Goal: Information Seeking & Learning: Compare options

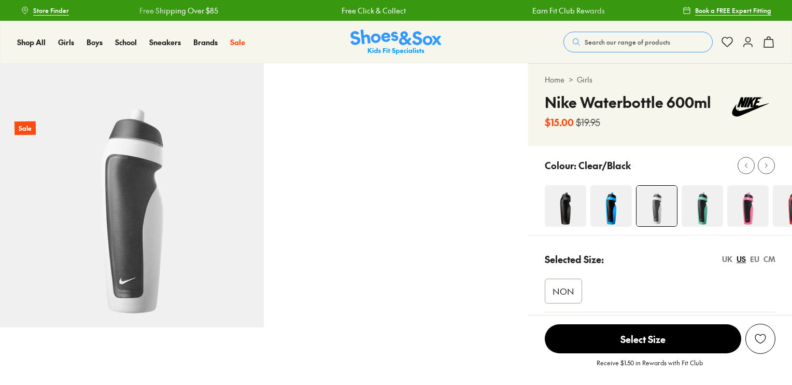
select select "*"
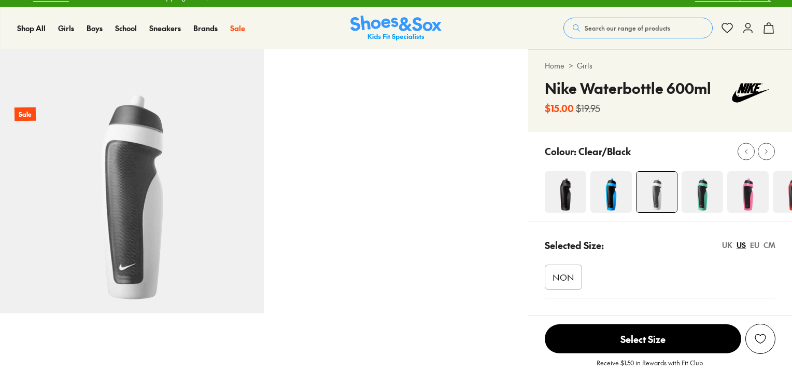
scroll to position [15, 0]
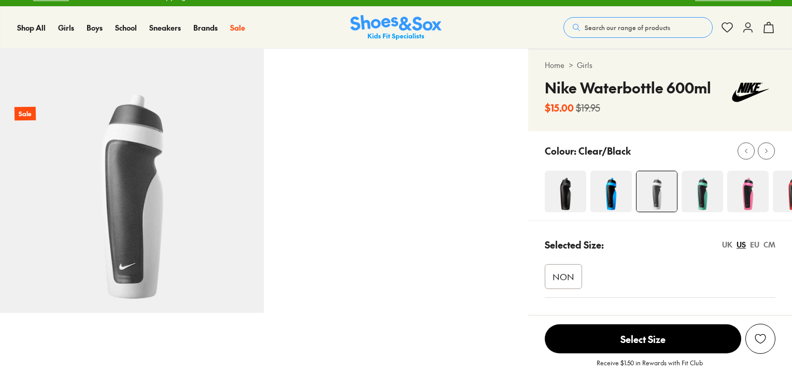
click at [757, 193] on img at bounding box center [747, 191] width 41 height 41
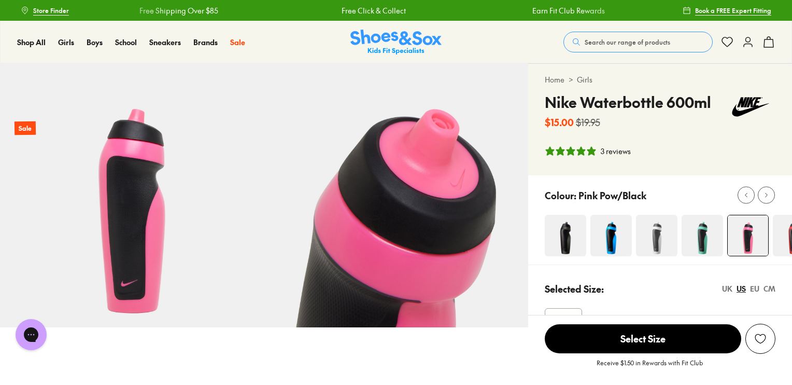
select select "*"
click at [767, 191] on icon at bounding box center [766, 195] width 8 height 8
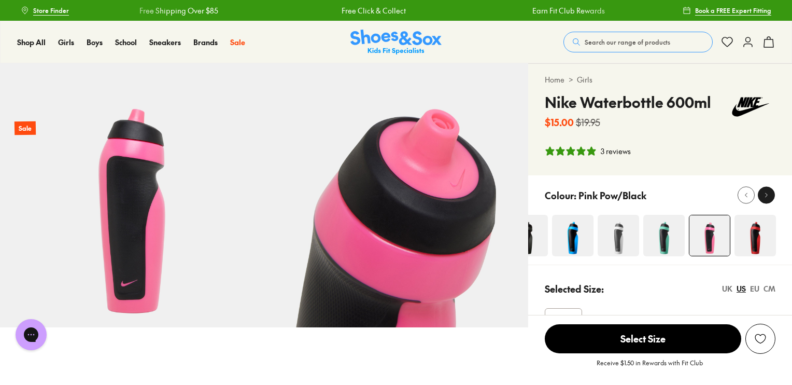
click at [767, 191] on icon at bounding box center [766, 195] width 8 height 8
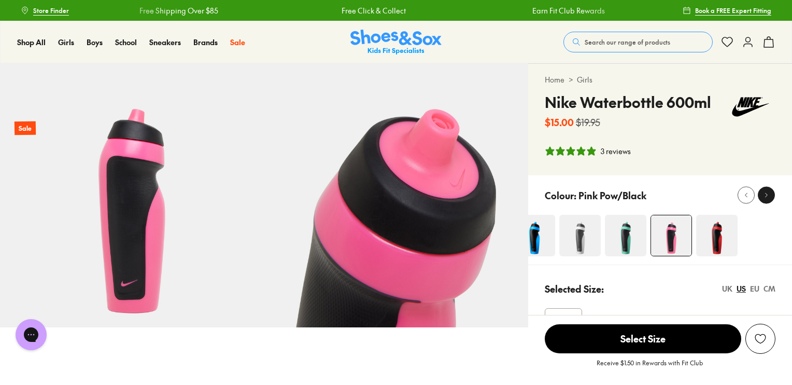
click at [767, 191] on icon at bounding box center [766, 195] width 8 height 8
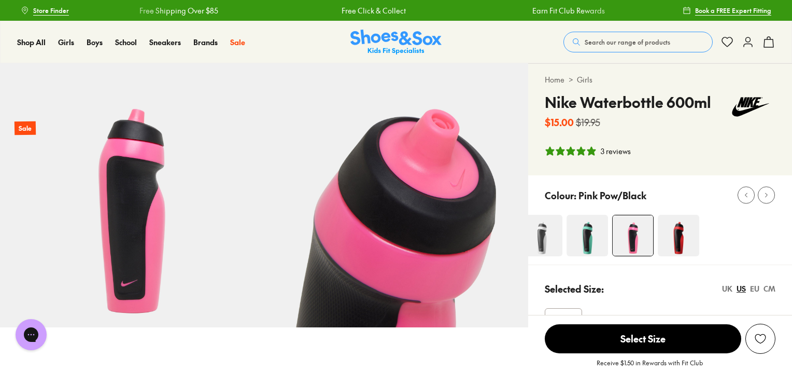
click at [537, 236] on img at bounding box center [541, 235] width 41 height 41
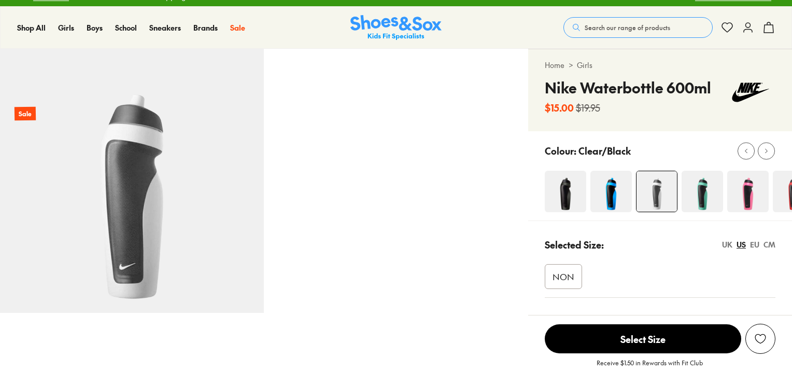
select select "*"
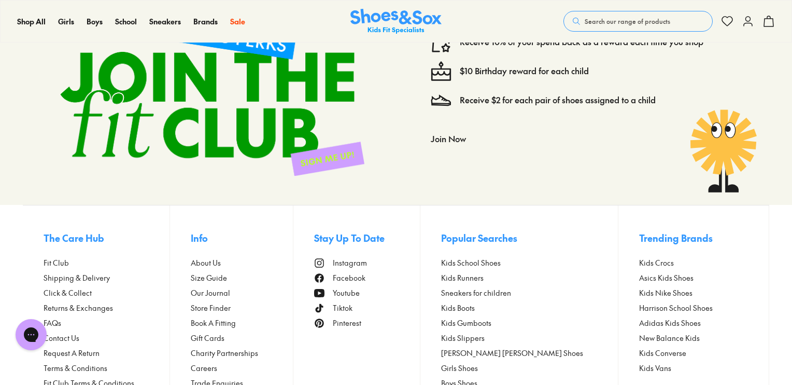
scroll to position [1665, 0]
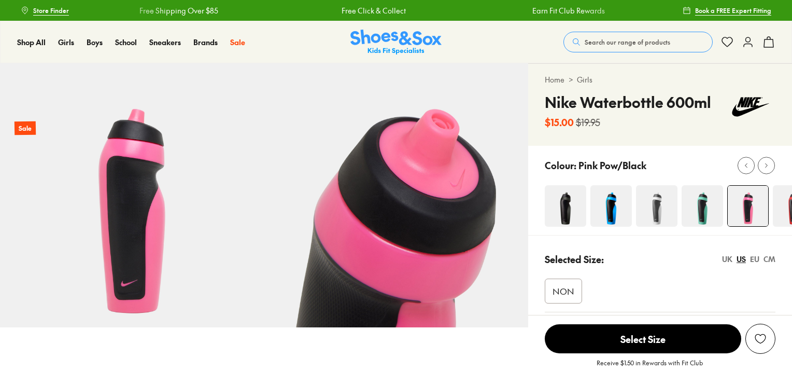
select select "*"
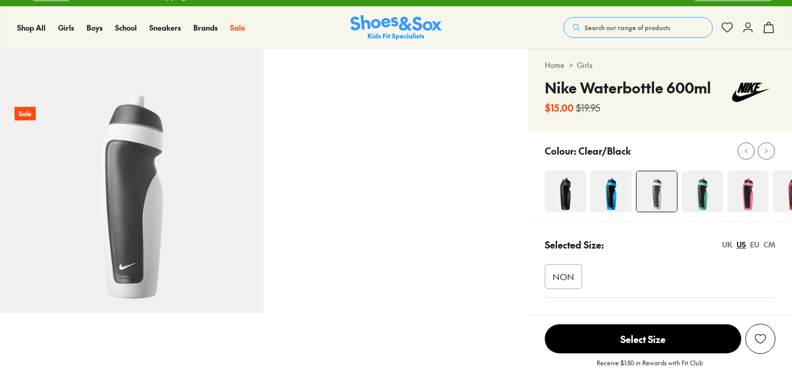
select select "*"
